Goal: Task Accomplishment & Management: Complete application form

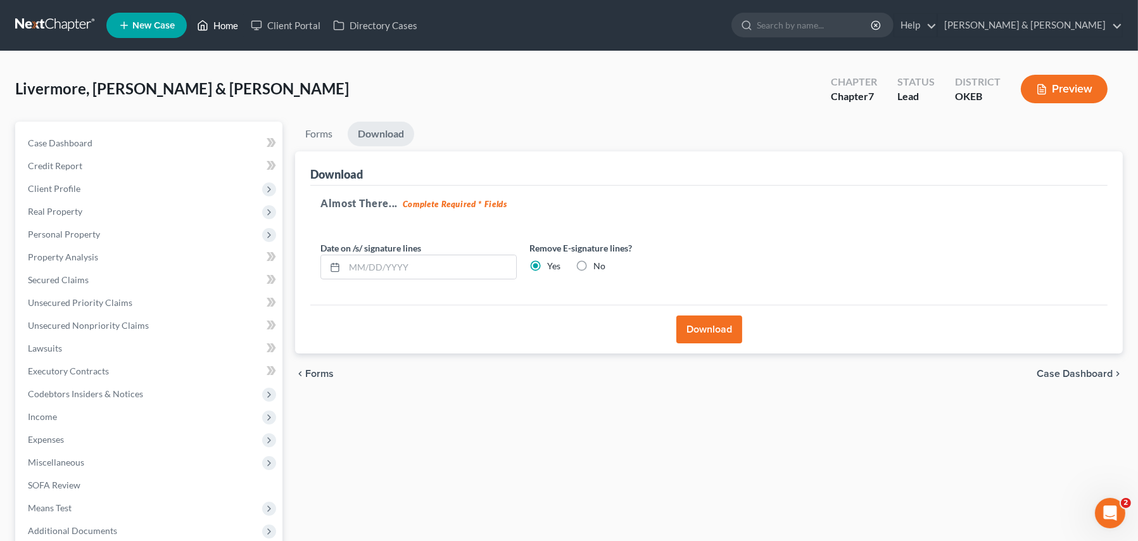
click at [226, 23] on link "Home" at bounding box center [218, 25] width 54 height 23
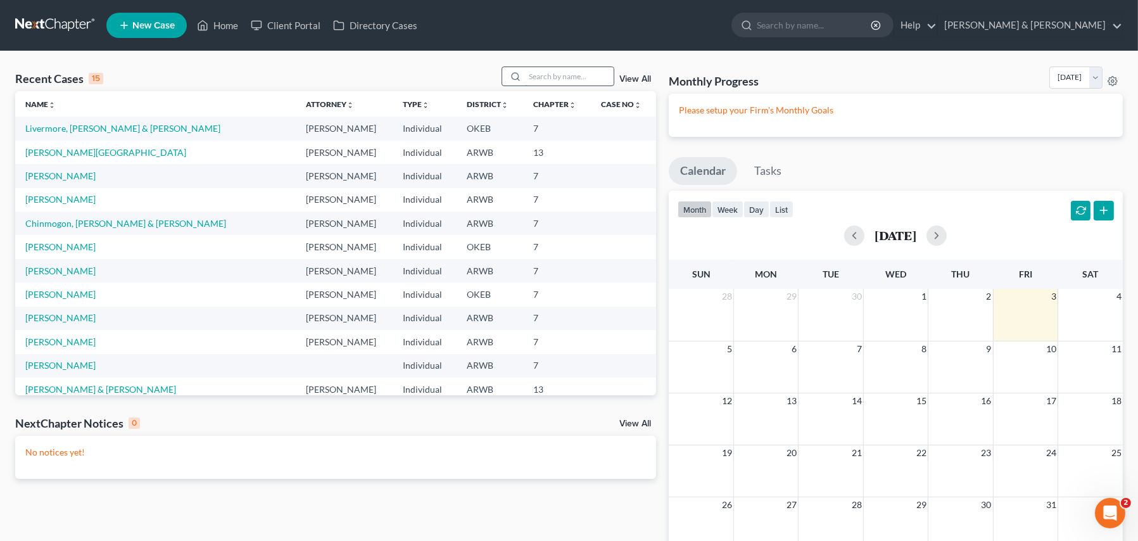
click at [548, 78] on input "search" at bounding box center [569, 76] width 89 height 18
type input "[PERSON_NAME]"
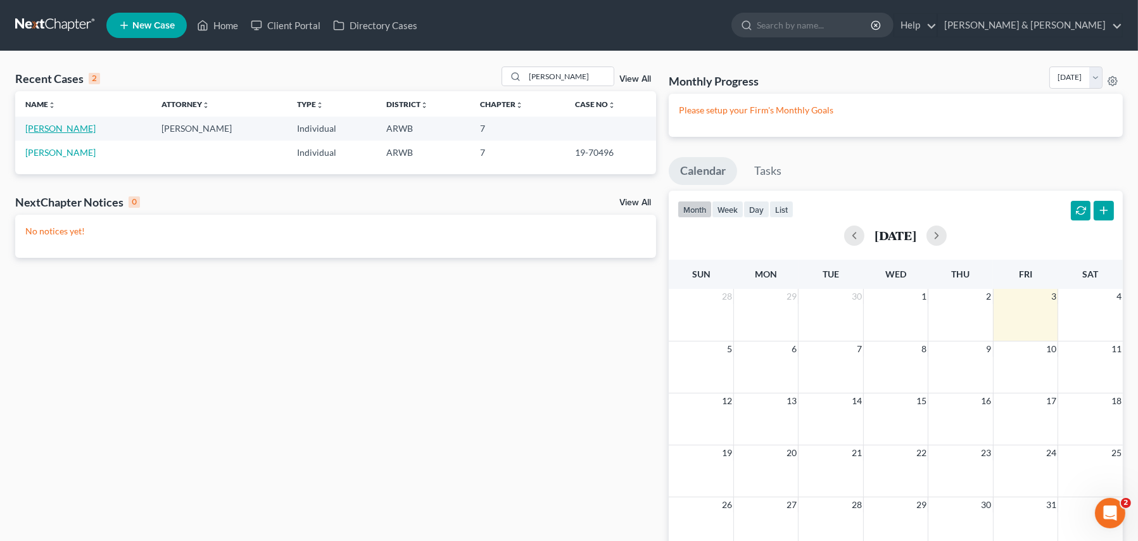
click at [46, 132] on link "[PERSON_NAME]" at bounding box center [60, 128] width 70 height 11
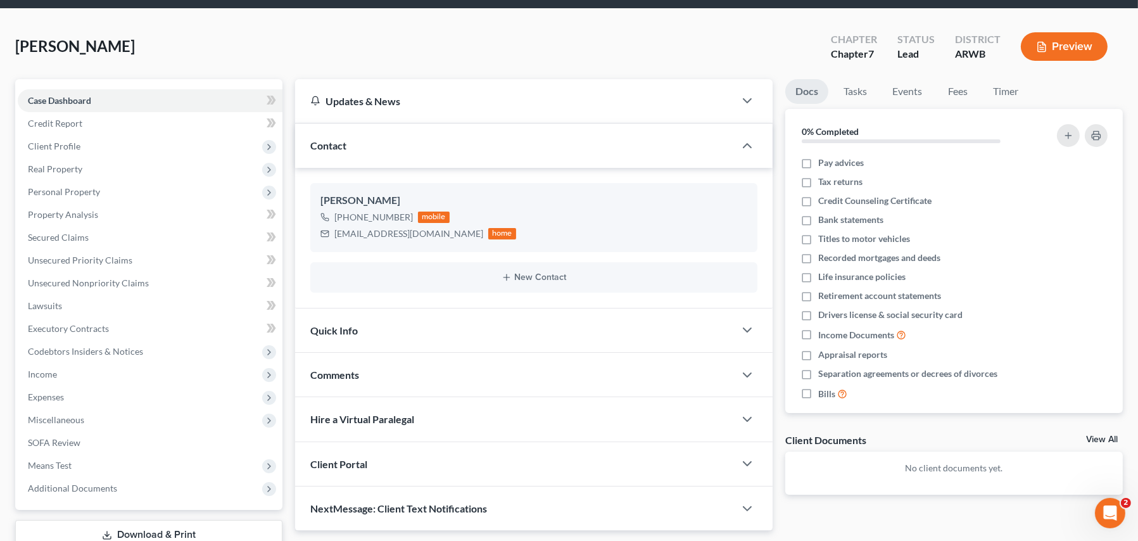
scroll to position [63, 0]
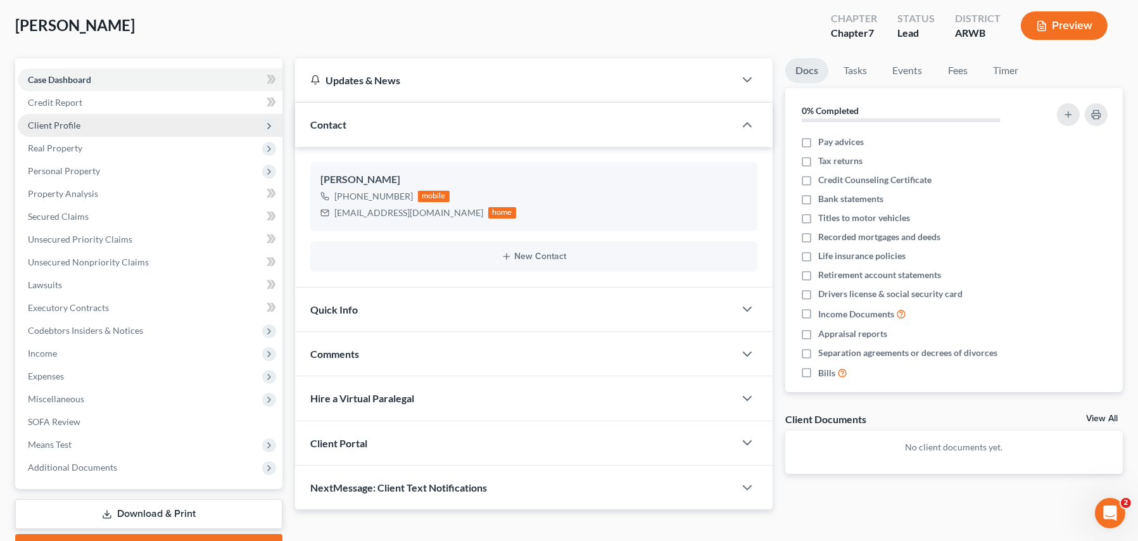
click at [53, 120] on span "Client Profile" at bounding box center [54, 125] width 53 height 11
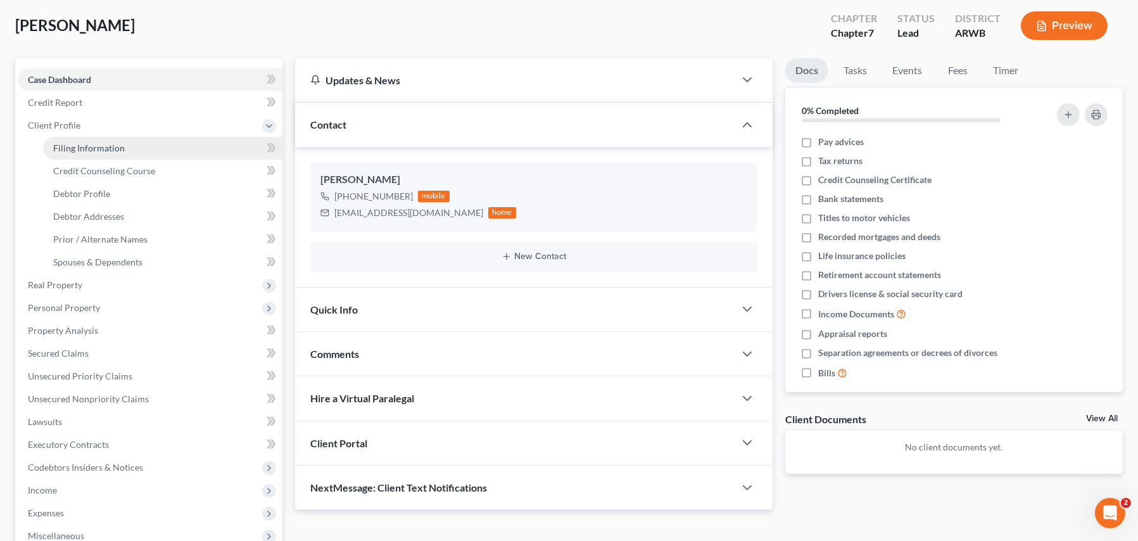
click at [68, 144] on span "Filing Information" at bounding box center [89, 147] width 72 height 11
select select "1"
select select "0"
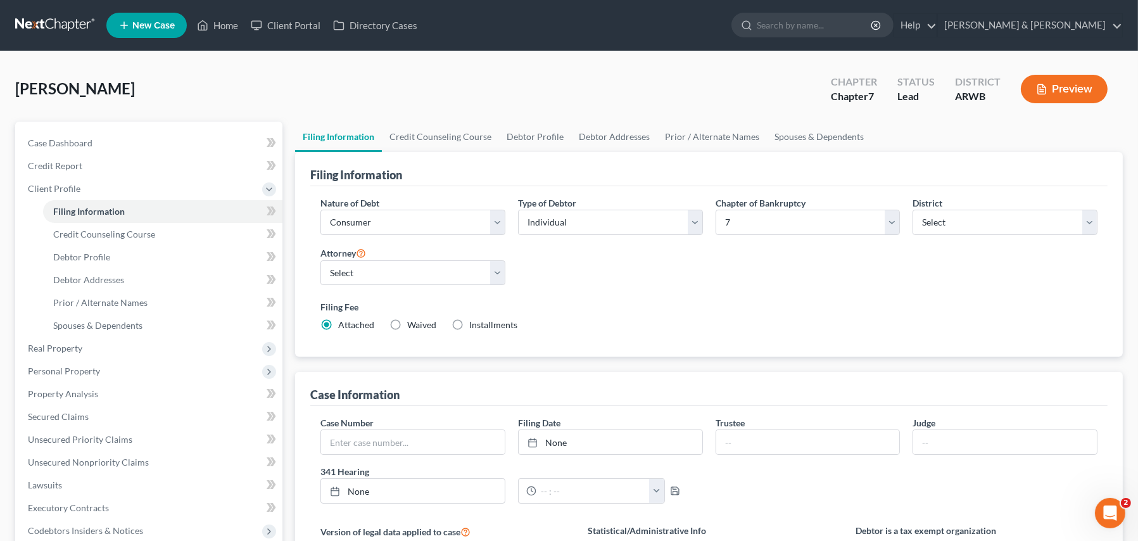
click at [986, 334] on div "Filing Fee Attached Waived Waived Installments Installments" at bounding box center [709, 318] width 790 height 46
click at [1005, 335] on div "Filing Fee Attached Waived Waived Installments Installments" at bounding box center [709, 318] width 790 height 46
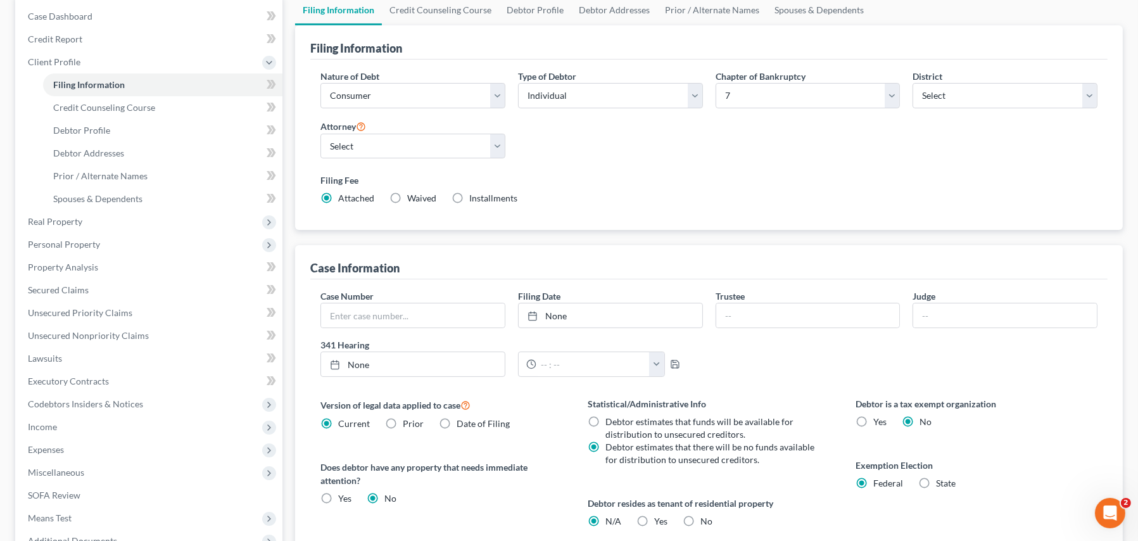
scroll to position [63, 0]
